Goal: Task Accomplishment & Management: Use online tool/utility

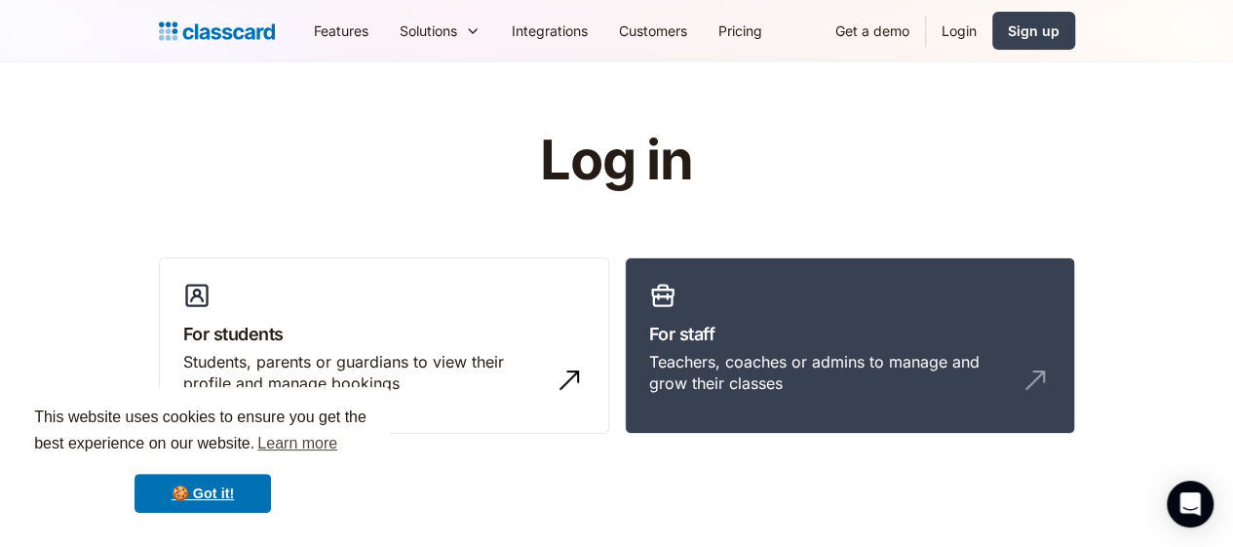
click at [993, 33] on link "Login" at bounding box center [959, 31] width 66 height 44
click at [993, 28] on link "Login" at bounding box center [959, 31] width 66 height 44
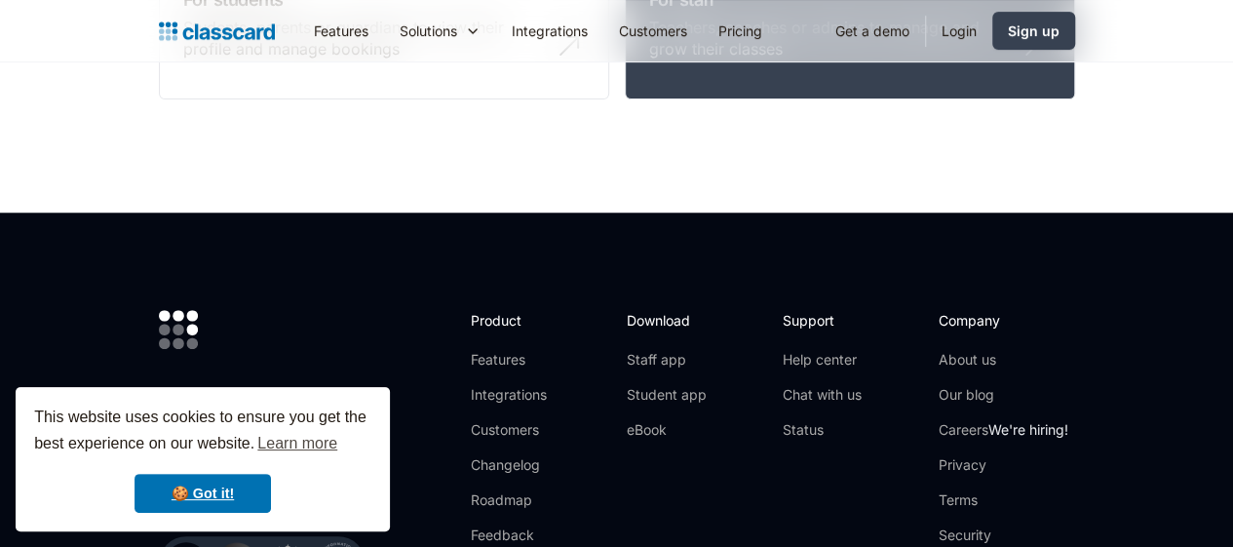
scroll to position [390, 0]
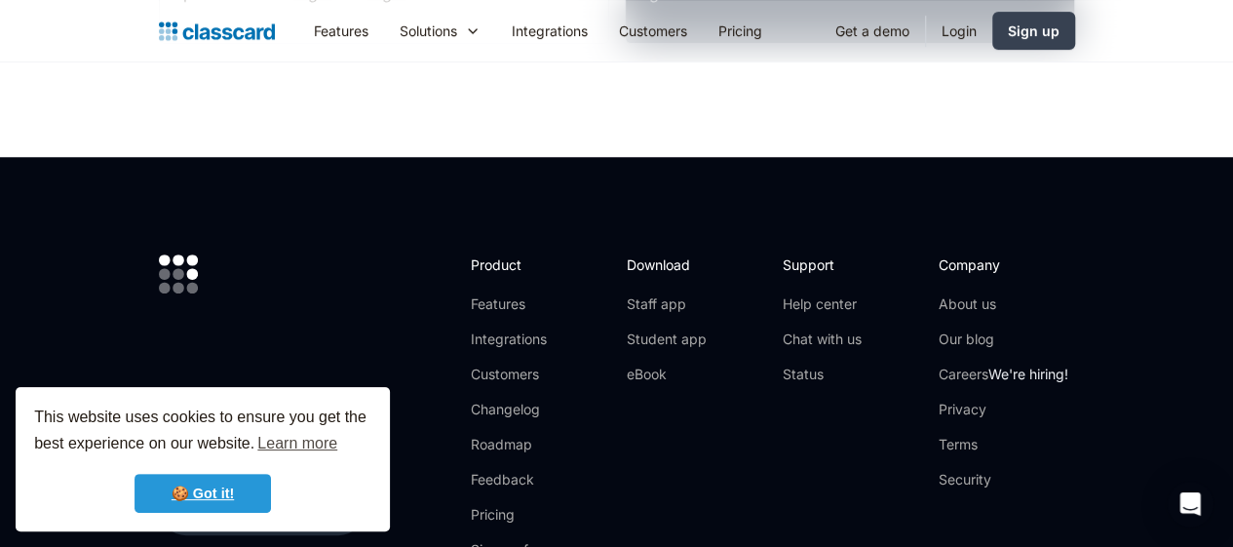
click at [228, 495] on link "🍪 Got it!" at bounding box center [203, 493] width 137 height 39
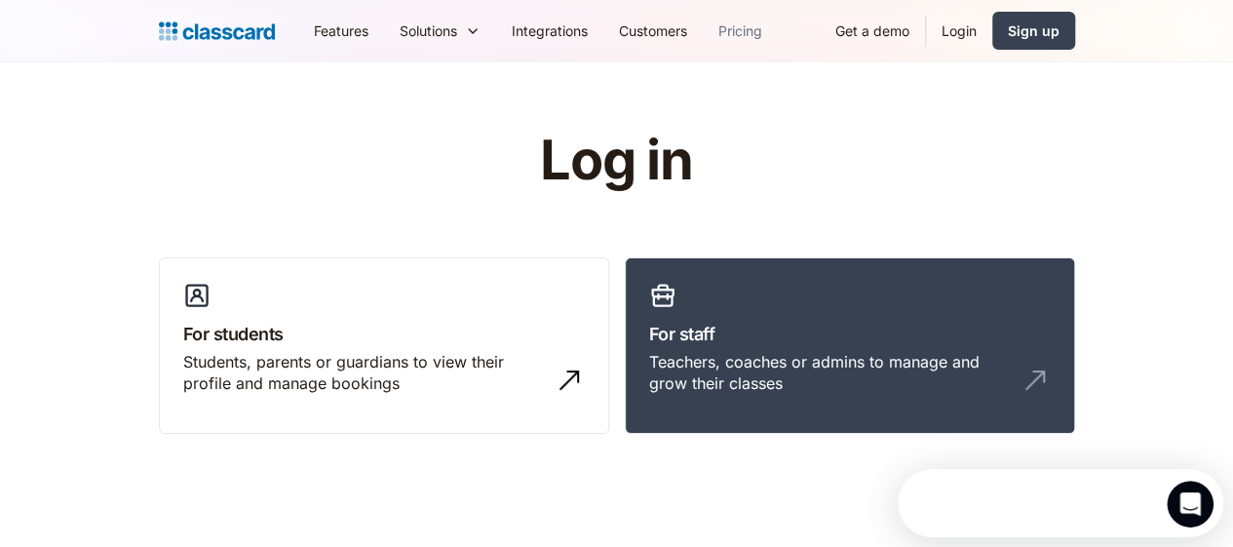
scroll to position [0, 0]
click at [993, 31] on link "Login" at bounding box center [959, 31] width 66 height 44
click at [993, 32] on link "Login" at bounding box center [959, 31] width 66 height 44
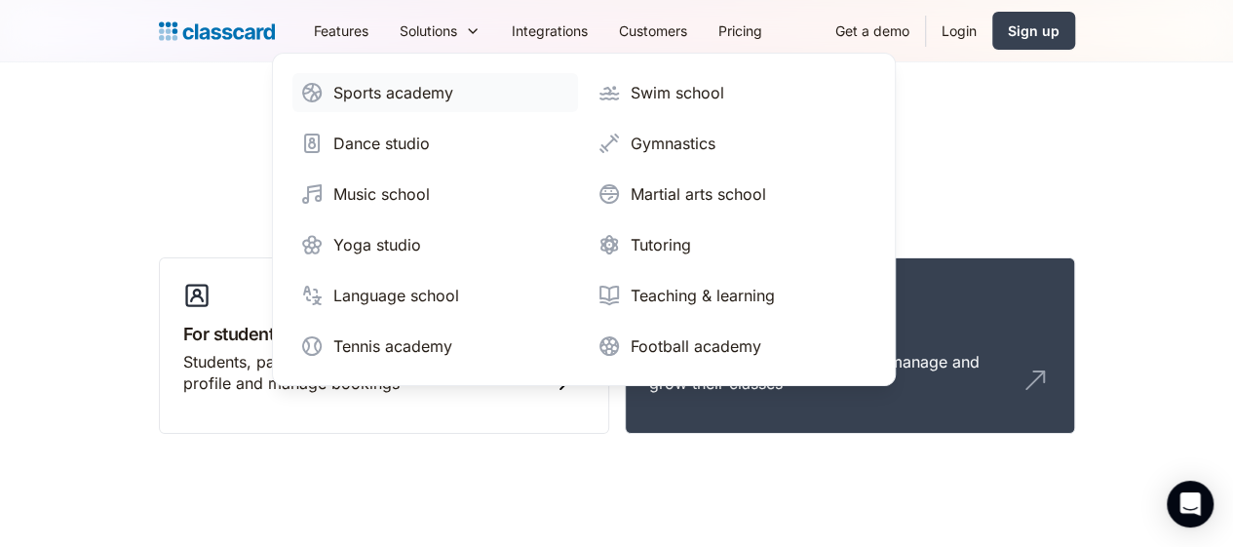
click at [333, 97] on div "Sports academy" at bounding box center [393, 92] width 120 height 23
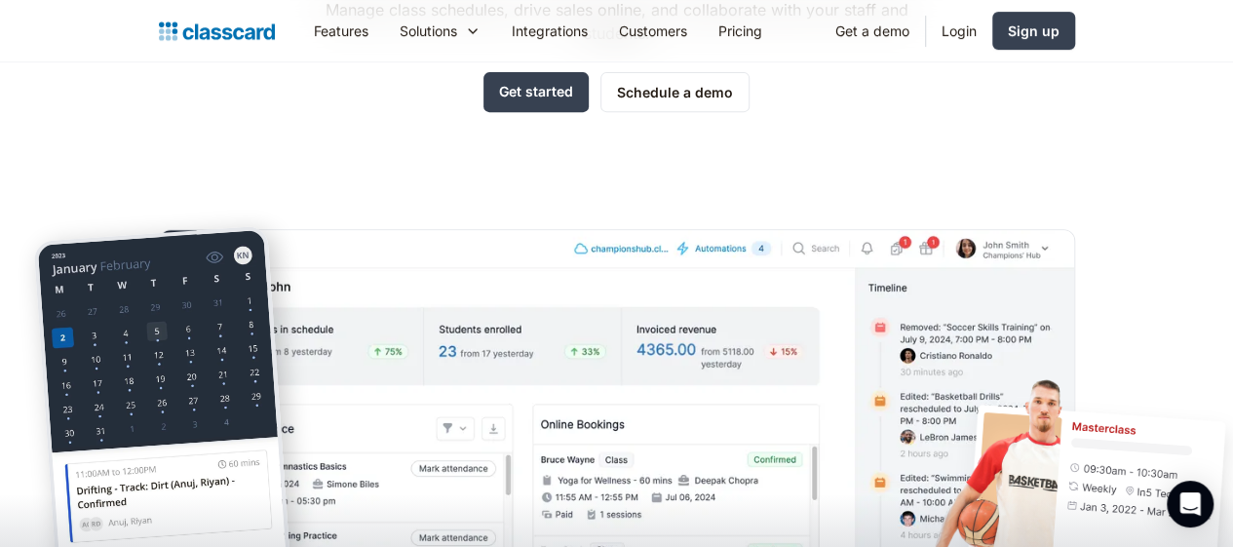
scroll to position [488, 0]
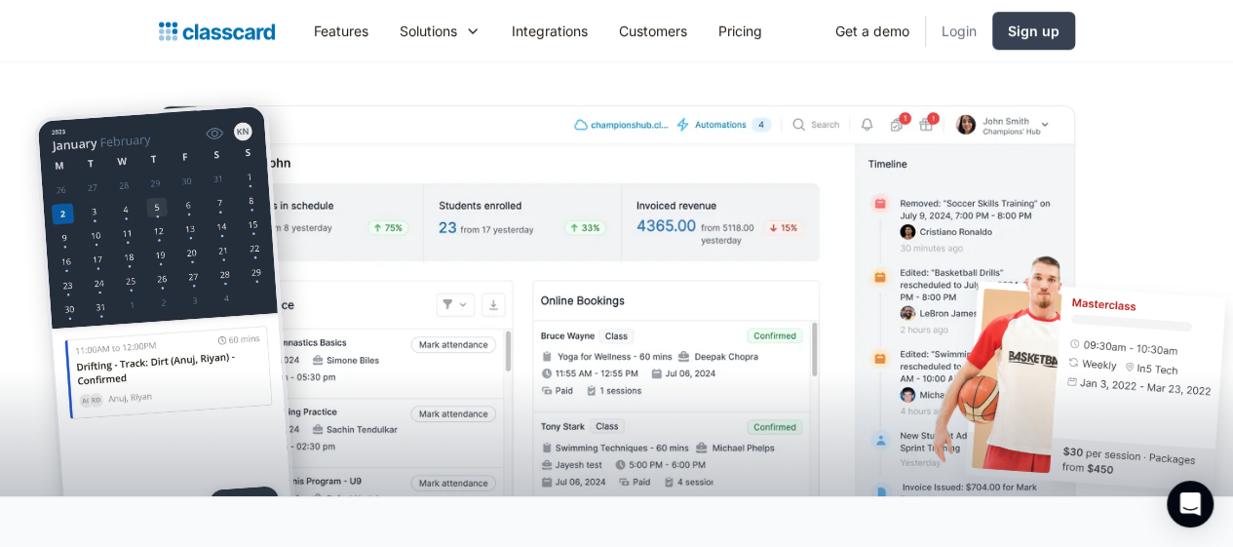
click at [993, 28] on link "Login" at bounding box center [959, 31] width 66 height 44
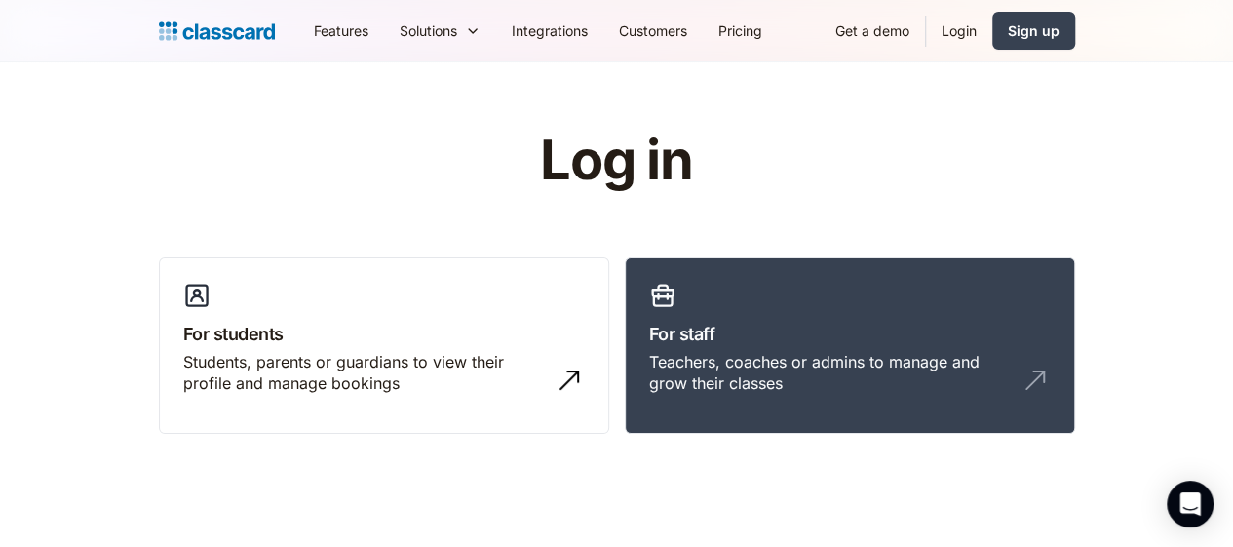
click at [993, 27] on link "Login" at bounding box center [959, 31] width 66 height 44
click at [993, 30] on link "Login" at bounding box center [959, 31] width 66 height 44
click at [993, 29] on link "Login" at bounding box center [959, 31] width 66 height 44
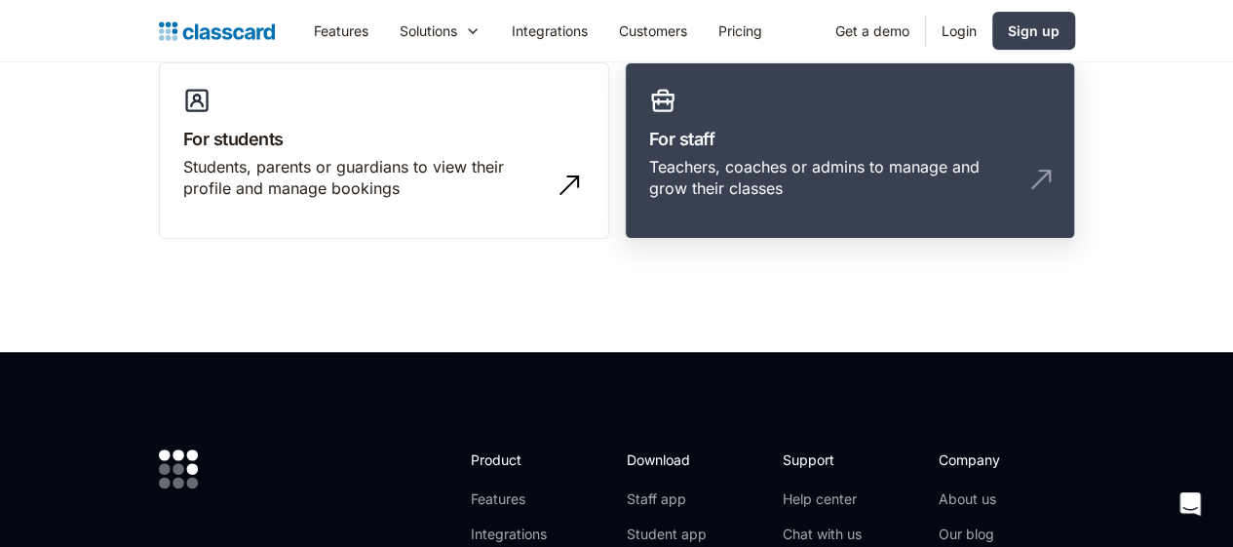
scroll to position [98, 0]
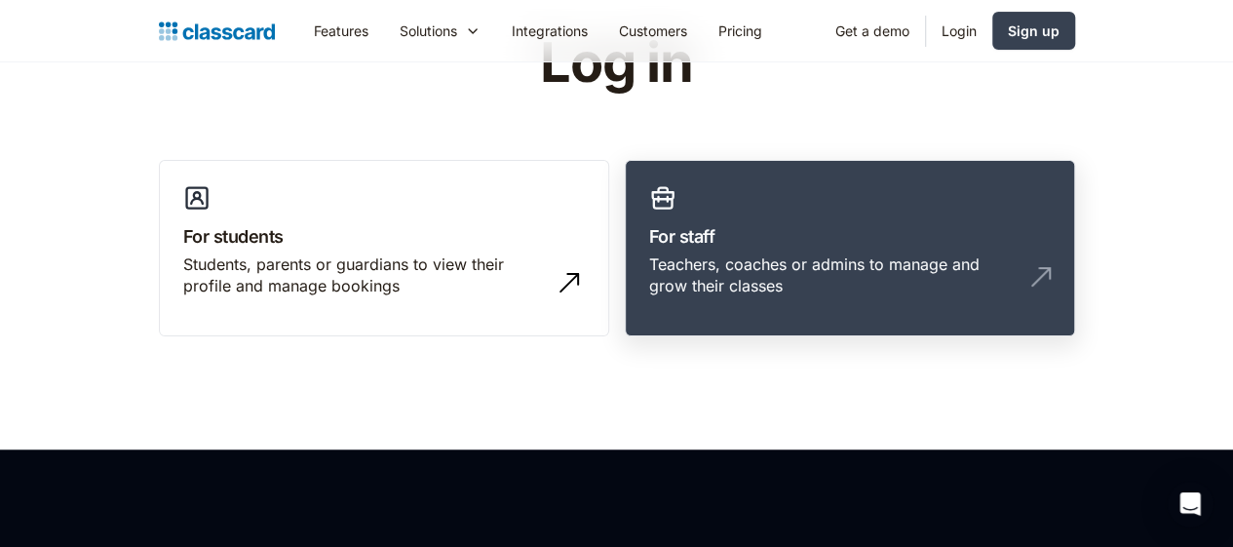
click at [690, 233] on h3 "For staff" at bounding box center [850, 236] width 402 height 26
